Goal: Task Accomplishment & Management: Complete application form

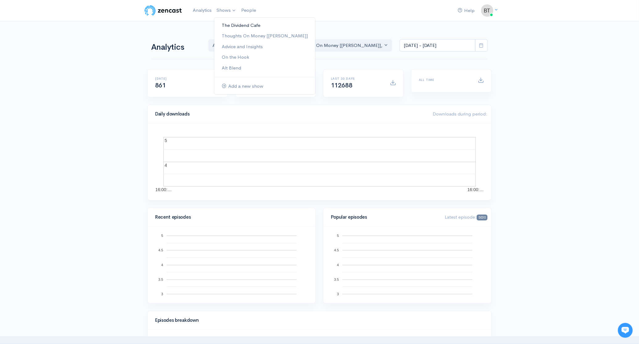
click at [243, 27] on link "The Dividend Cafe" at bounding box center [264, 25] width 101 height 11
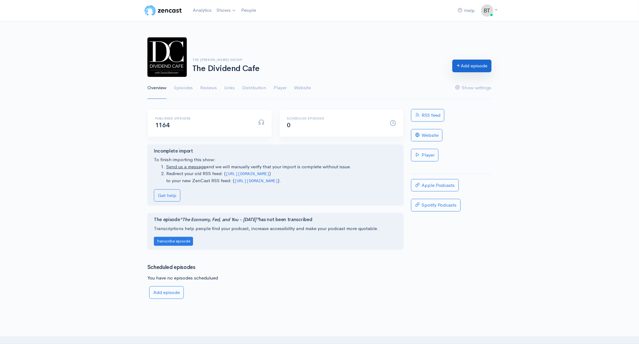
click at [466, 64] on link "Add episode" at bounding box center [472, 66] width 39 height 13
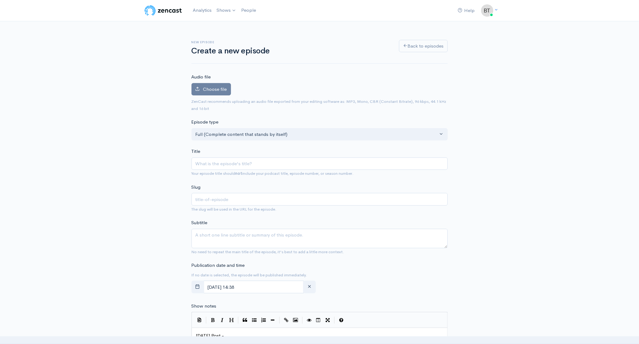
click at [235, 165] on input "Title" at bounding box center [320, 163] width 256 height 13
type input "M"
type input "m"
type input "Mo"
type input "mo"
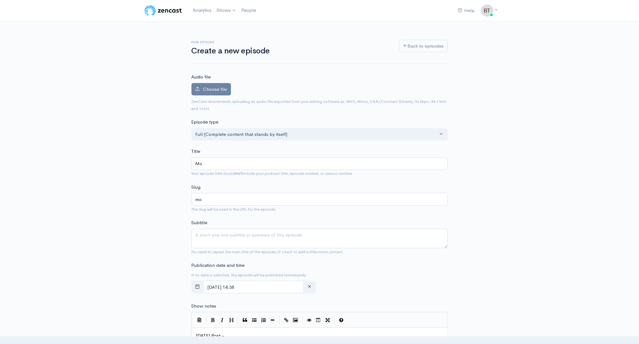
type input "Mon"
type input "mon"
type input "Mond"
type input "mond"
type input "[PERSON_NAME]"
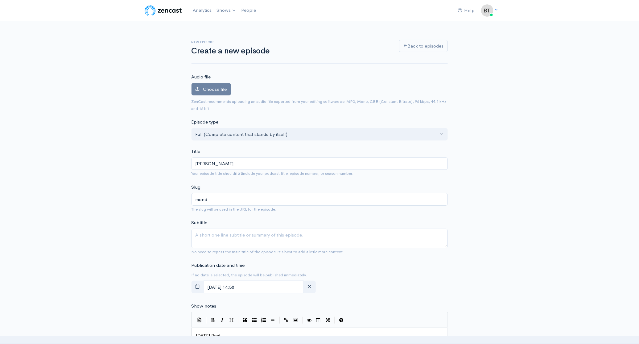
type input "[PERSON_NAME]"
type input "[DATE]"
type input "[DATE] - S"
type input "[DATE]-s"
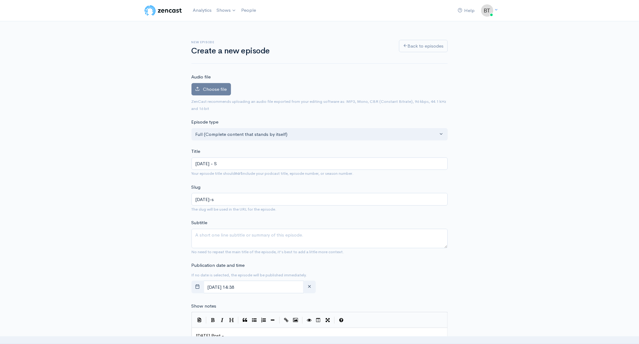
type input "[DATE] - Se"
type input "[DATE]-se"
type input "[DATE] - Sep"
type input "[DATE]-sep"
type input "[DATE] - Sept"
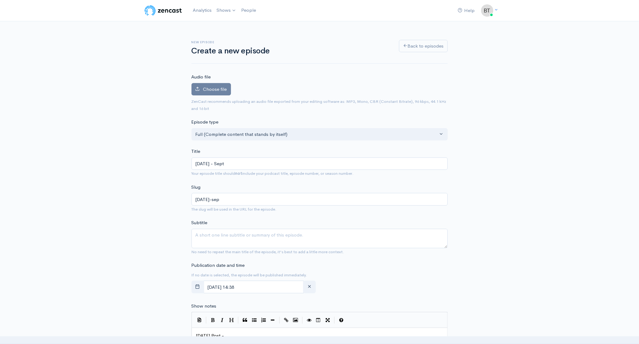
type input "[DATE]-sept"
type input "[DATE] - Septe"
type input "[DATE]-septe"
type input "[DATE] - Septem"
type input "[DATE]-septem"
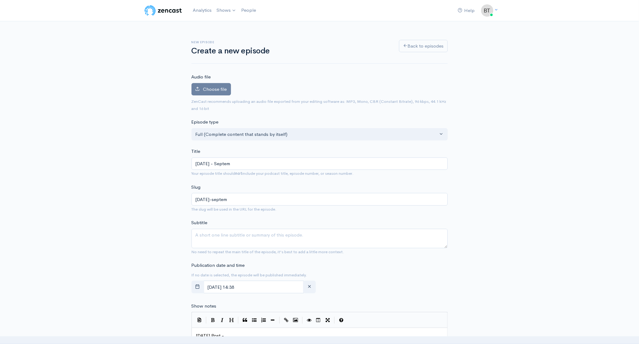
type input "[DATE] - Septemb"
type input "[DATE]-septemb"
type input "[DATE] - September"
type input "[DATE]-september"
type input "[DATE] - [DATE]"
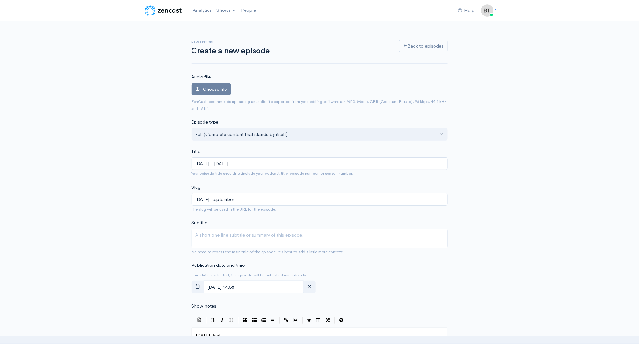
type input "[DATE]-september-8"
type input "[DATE] - [DATE], 2"
type input "[DATE]-september-8-2"
type input "[DATE] - [DATE]"
type input "[DATE]-[DATE]"
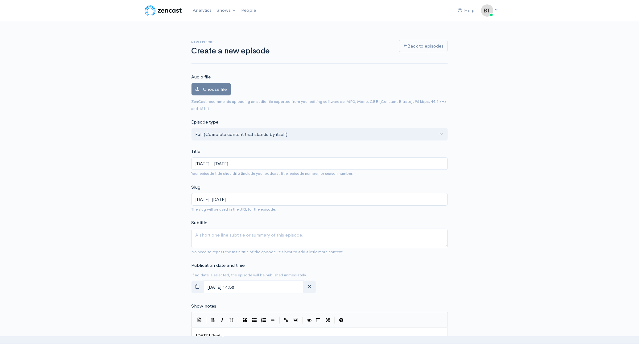
type input "[DATE] - [DATE], 202"
type input "[DATE]-[DATE]"
type input "[DATE] - [DATE]"
type input "[DATE]-[DATE]"
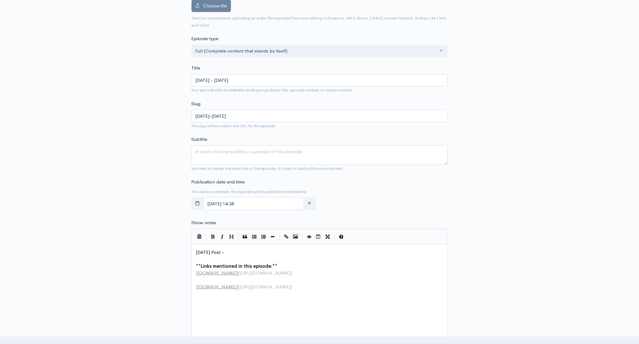
type input "[DATE] - [DATE]"
click at [239, 251] on pre "[DATE] Post -" at bounding box center [322, 252] width 254 height 7
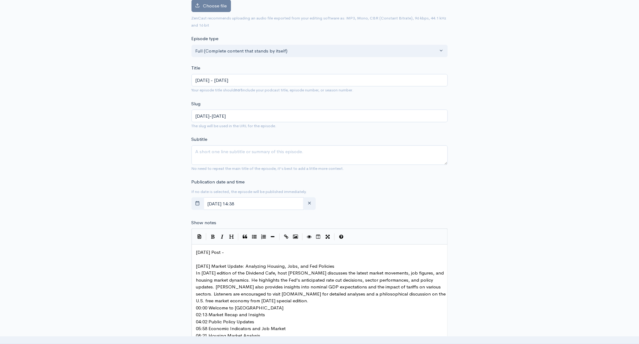
scroll to position [110, 0]
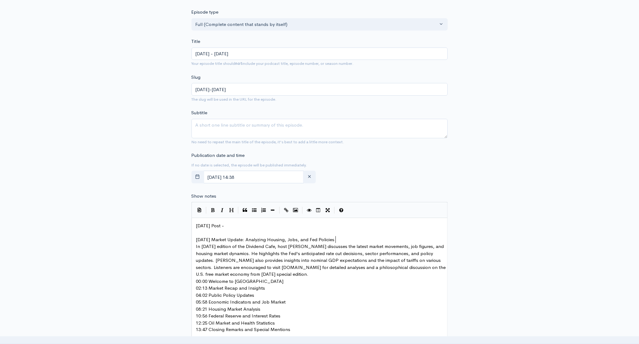
click at [345, 241] on pre "[DATE] Market Update: Analyzing Housing, Jobs, and Fed Policies" at bounding box center [322, 239] width 254 height 7
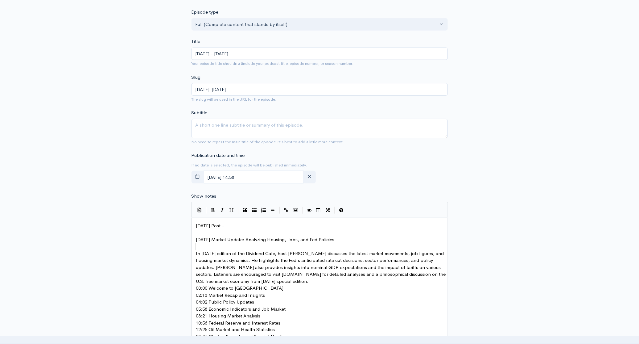
click at [313, 280] on pre "In [DATE] edition of the Dividend Cafe, host [PERSON_NAME] discusses the latest…" at bounding box center [322, 267] width 254 height 35
click at [279, 294] on pre "00:00 Welcome to [GEOGRAPHIC_DATA]" at bounding box center [322, 295] width 254 height 7
click at [269, 311] on pre "02:13 Market Recap and Insights" at bounding box center [322, 308] width 254 height 7
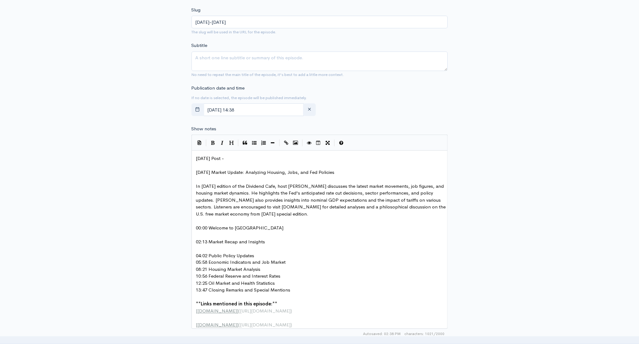
scroll to position [181, 0]
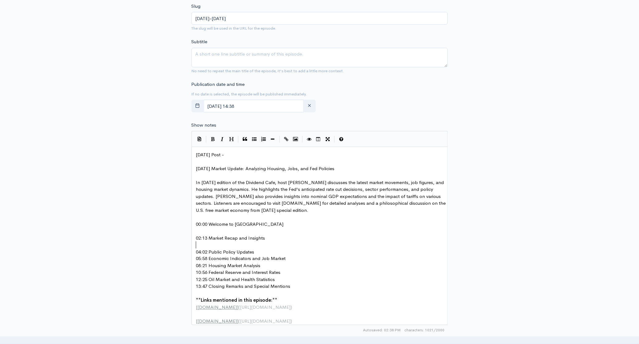
click at [268, 251] on pre "04:02 Public Policy Updates" at bounding box center [322, 251] width 254 height 7
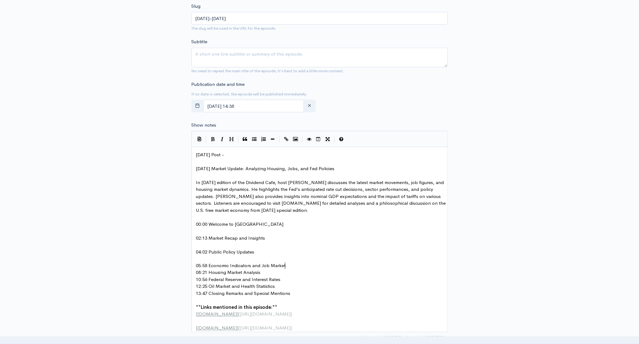
click at [295, 265] on pre "05:58 Economic Indicators and Job Market" at bounding box center [322, 265] width 254 height 7
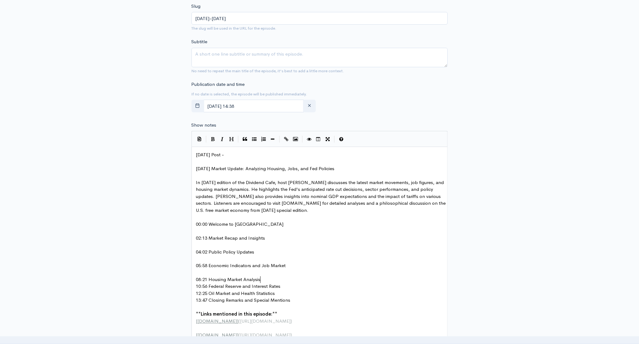
click at [265, 280] on pre "08:21 Housing Market Analysis" at bounding box center [322, 279] width 254 height 7
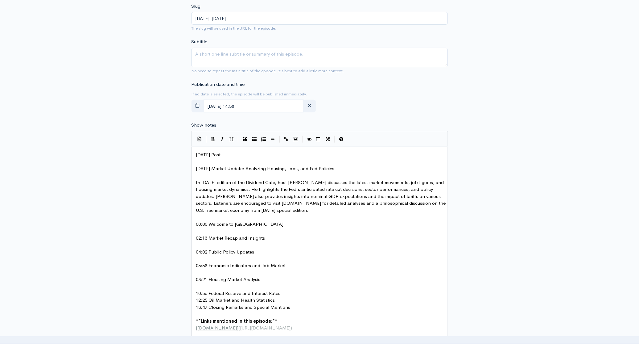
click at [285, 292] on pre "10:56 Federal Reserve and Interest Rates" at bounding box center [322, 293] width 254 height 7
click at [281, 307] on pre "12:25 Oil Market and Health Statistics" at bounding box center [322, 307] width 254 height 7
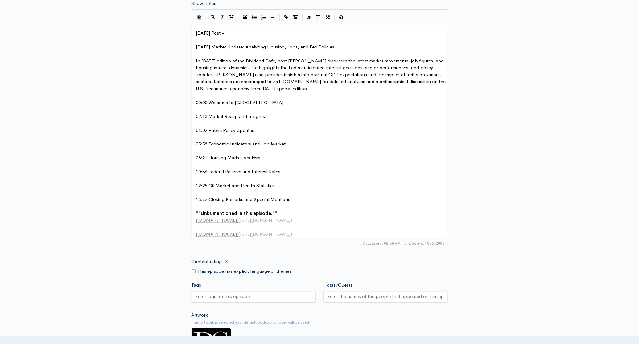
scroll to position [309, 0]
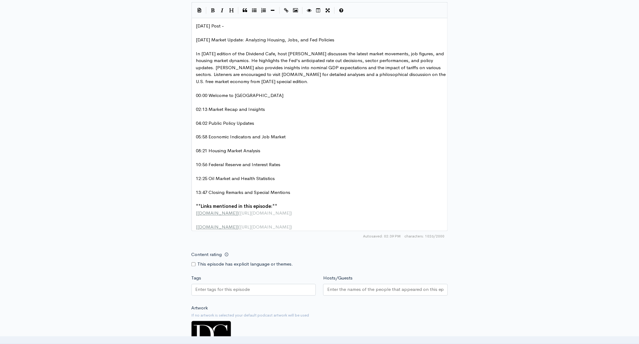
click at [357, 293] on input "Hosts/Guests" at bounding box center [385, 289] width 117 height 7
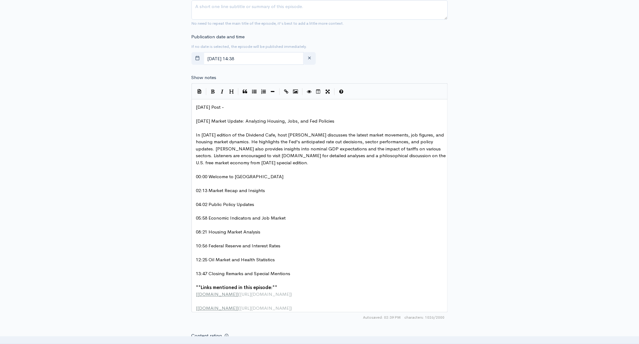
scroll to position [225, 0]
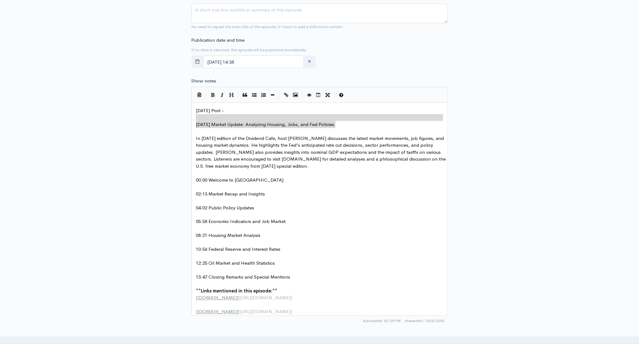
type textarea "[DATE] Market Update: Analyzing Housing, Jobs, and Fed Policies"
drag, startPoint x: 347, startPoint y: 122, endPoint x: 190, endPoint y: 123, distance: 156.4
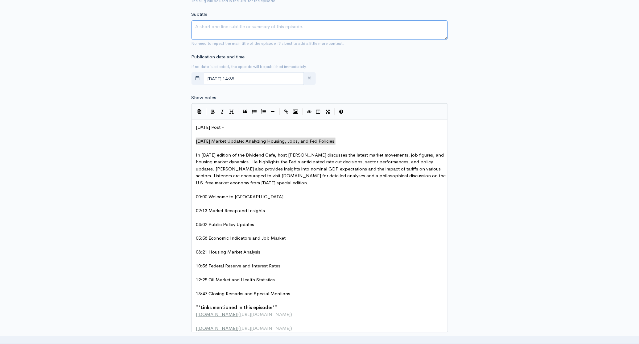
click at [232, 23] on textarea "Subtitle" at bounding box center [320, 29] width 256 height 19
paste textarea "[DATE] Market Update: Analyzing Housing, Jobs, and Fed Policies"
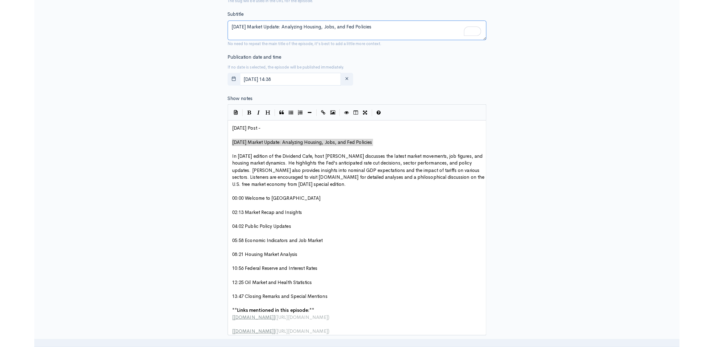
scroll to position [212, 0]
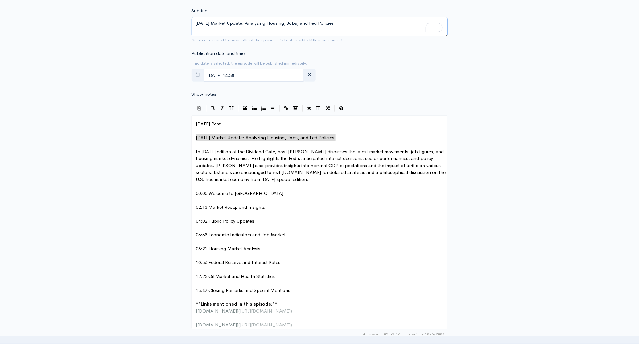
type textarea "[DATE] Market Update: Analyzing Housing, Jobs, and Fed Policies"
click at [569, 203] on div "New episode Create a new episode Back to episodes Audio file Choose file 0 ZenC…" at bounding box center [319, 173] width 639 height 727
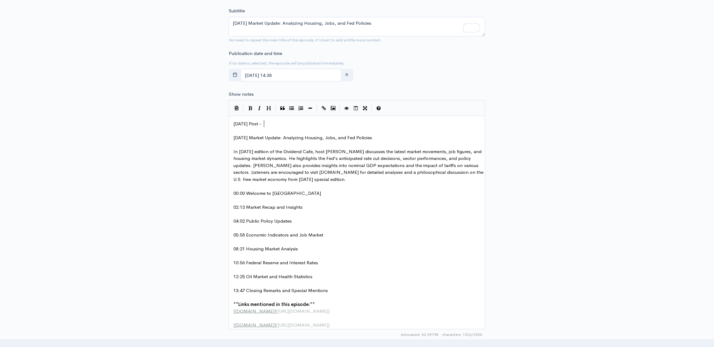
click at [270, 122] on pre "[DATE] Post -" at bounding box center [359, 123] width 254 height 7
click at [420, 202] on pre "​" at bounding box center [359, 200] width 254 height 7
click at [357, 152] on span "In [DATE] edition of the Dividend Cafe, host [PERSON_NAME] discusses the latest…" at bounding box center [358, 165] width 251 height 34
type textarea "ahnsen"
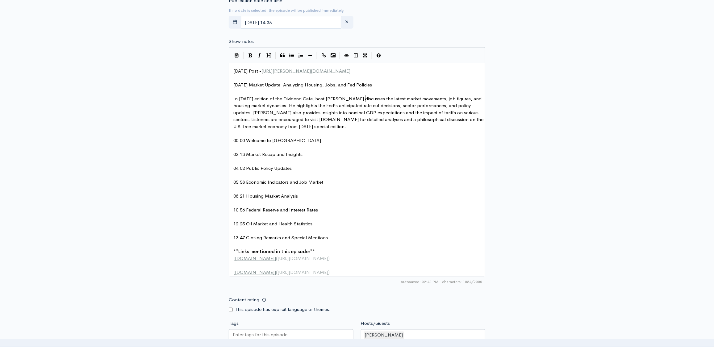
scroll to position [245, 0]
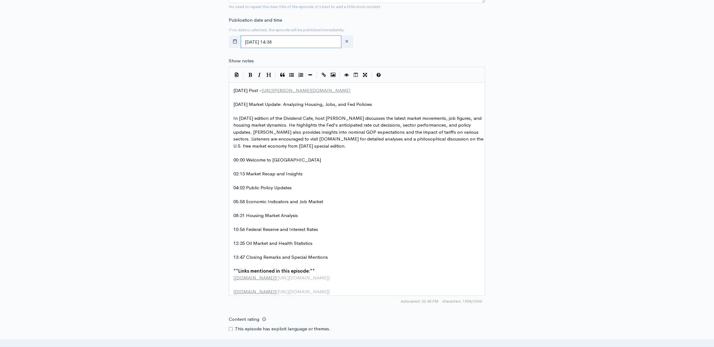
click at [305, 39] on input "[DATE] 14:38" at bounding box center [291, 41] width 101 height 13
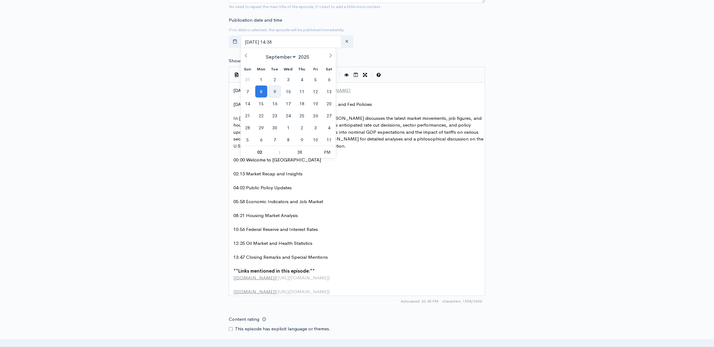
click at [273, 91] on span "9" at bounding box center [275, 91] width 12 height 12
type input "[DATE] 14:38"
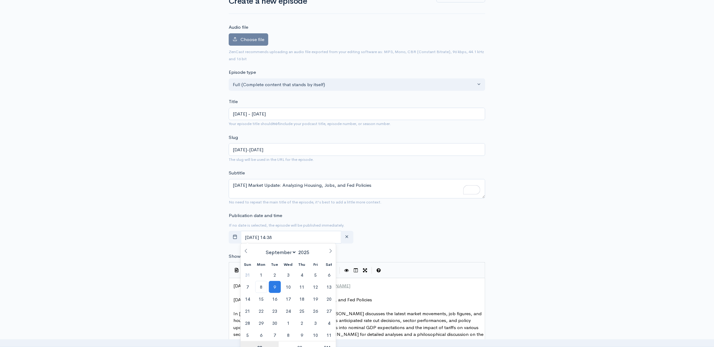
scroll to position [53, 0]
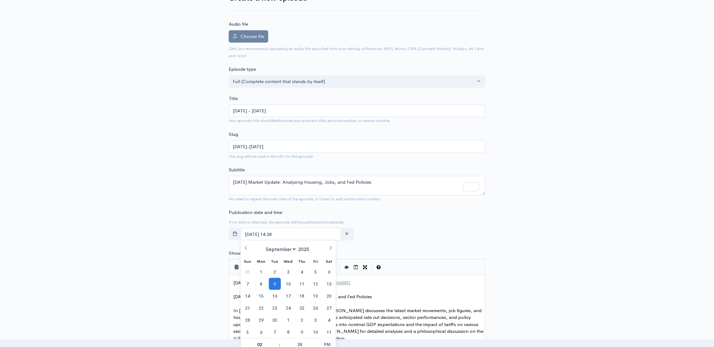
click at [504, 222] on div "New episode Create a new episode Back to episodes Audio file Choose file 0 ZenC…" at bounding box center [357, 332] width 352 height 727
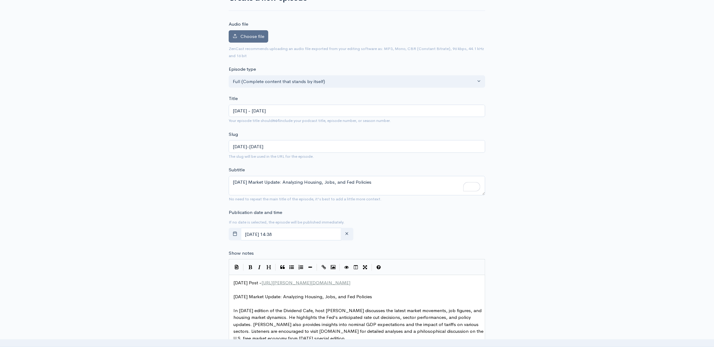
click at [250, 40] on label "Choose file" at bounding box center [248, 36] width 39 height 13
click at [0, 0] on input "Choose file" at bounding box center [0, 0] width 0 height 0
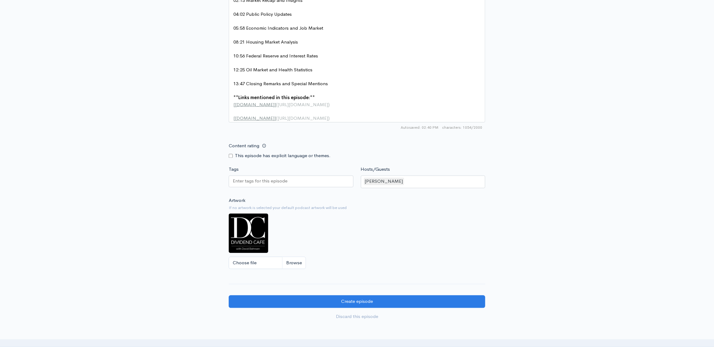
scroll to position [520, 0]
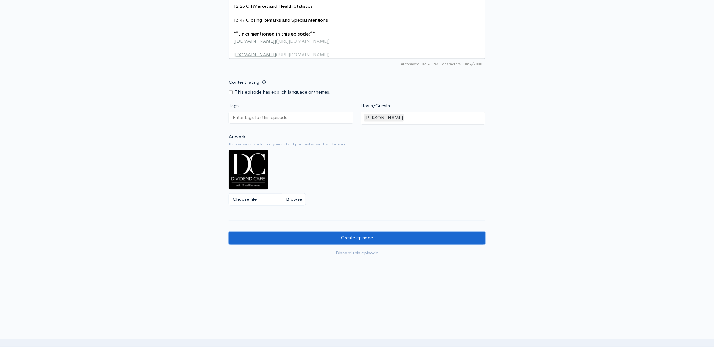
click at [439, 241] on input "Create episode" at bounding box center [357, 238] width 256 height 13
